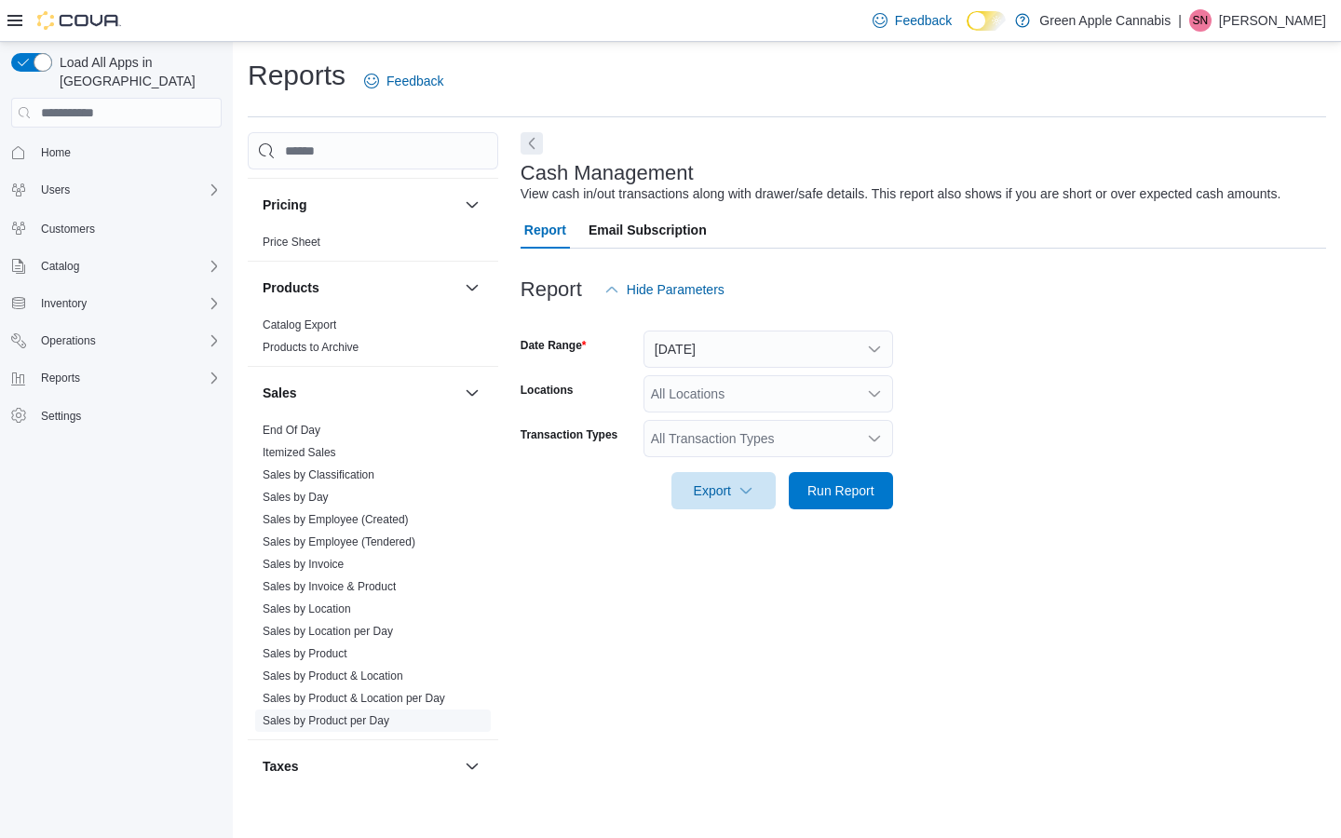
scroll to position [1335, 0]
click at [349, 600] on link "Sales by Location" at bounding box center [307, 606] width 88 height 13
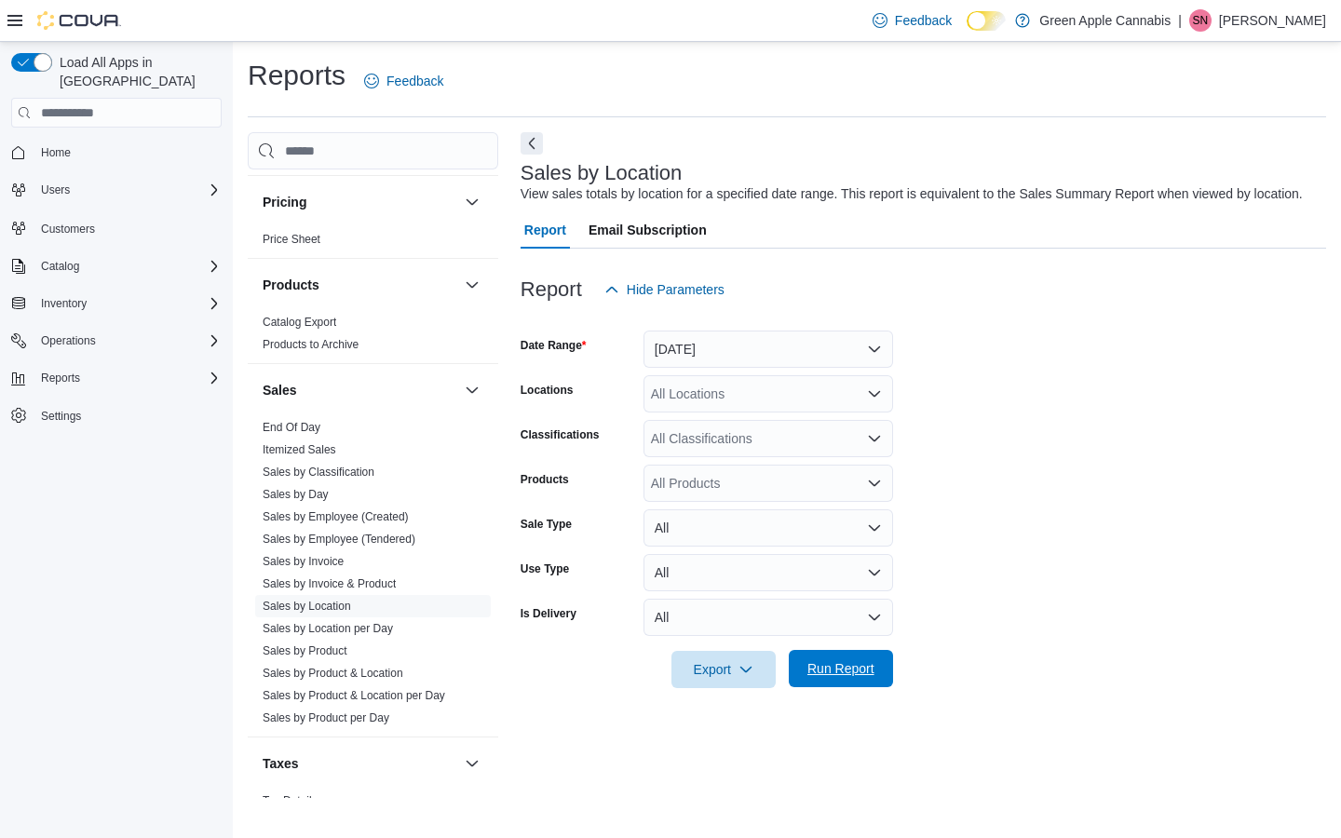
click at [831, 678] on span "Run Report" at bounding box center [840, 668] width 67 height 19
